Goal: Contribute content

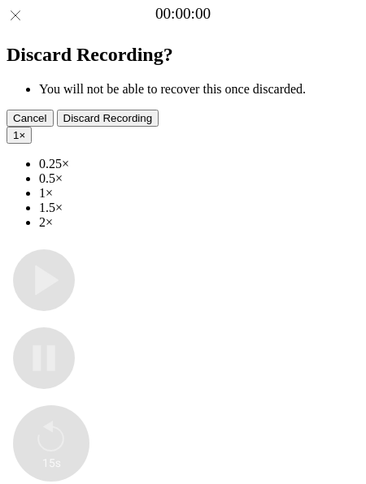
type input "**********"
